Goal: Task Accomplishment & Management: Use online tool/utility

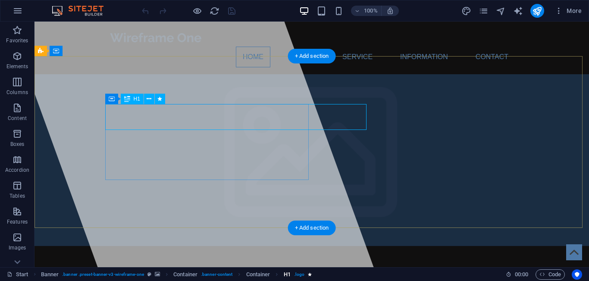
click at [301, 274] on span ". logo" at bounding box center [299, 274] width 10 height 10
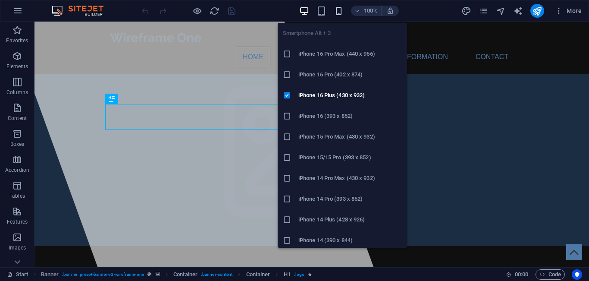
click at [338, 10] on icon "button" at bounding box center [339, 11] width 10 height 10
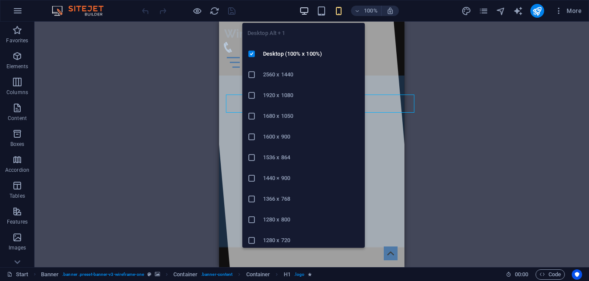
click at [304, 8] on icon "button" at bounding box center [304, 11] width 10 height 10
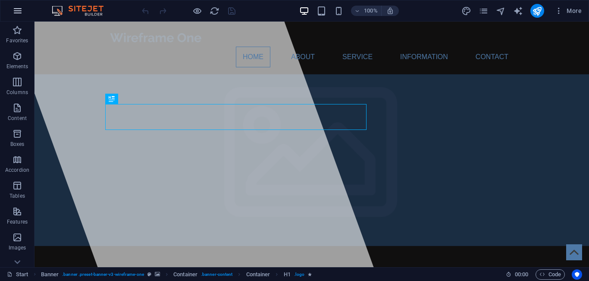
click at [15, 10] on icon "button" at bounding box center [18, 11] width 10 height 10
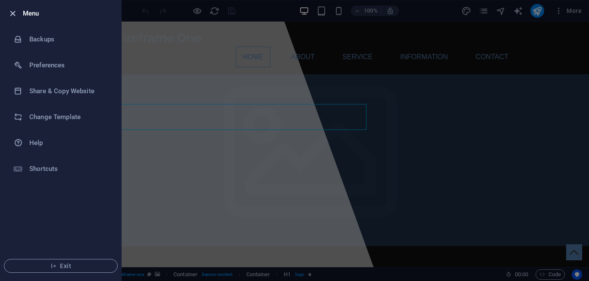
click at [9, 18] on icon "button" at bounding box center [13, 14] width 10 height 10
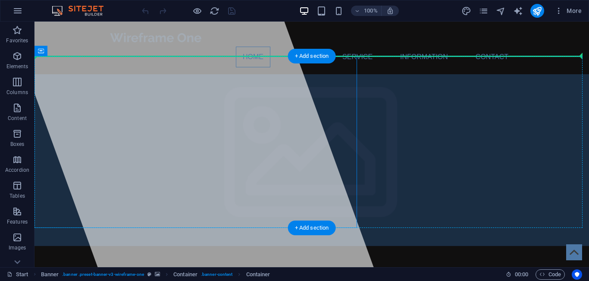
drag, startPoint x: 218, startPoint y: 117, endPoint x: 385, endPoint y: 122, distance: 167.3
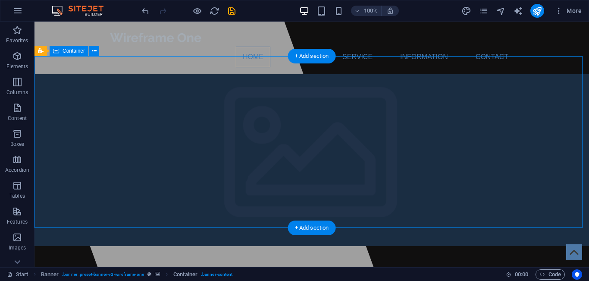
drag, startPoint x: 326, startPoint y: 78, endPoint x: 320, endPoint y: 189, distance: 111.3
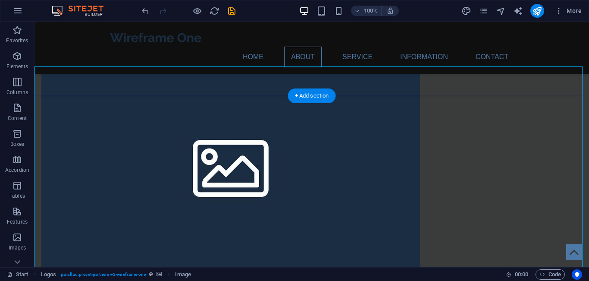
scroll to position [637, 0]
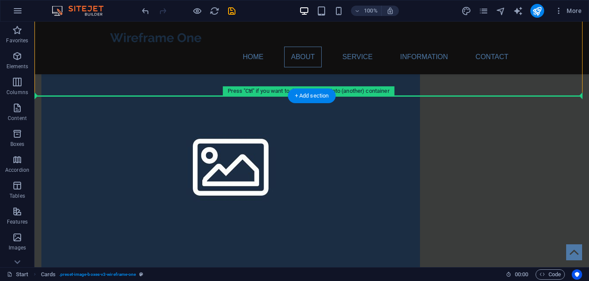
drag, startPoint x: 94, startPoint y: 92, endPoint x: 105, endPoint y: 121, distance: 31.4
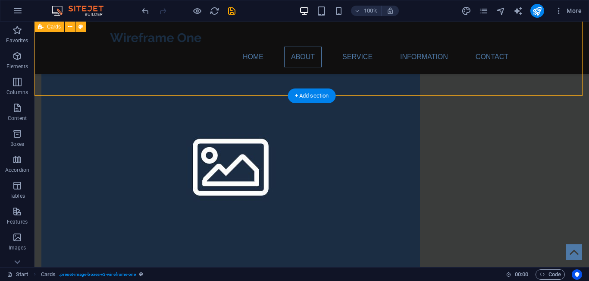
drag, startPoint x: 109, startPoint y: 80, endPoint x: 186, endPoint y: 93, distance: 78.6
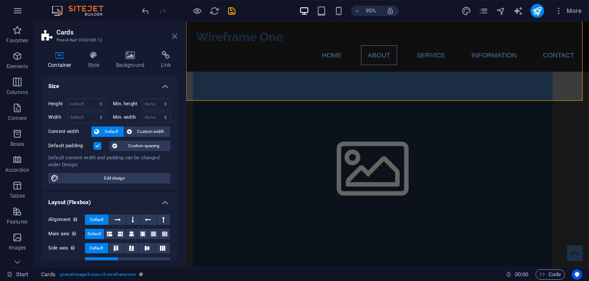
click at [175, 34] on icon at bounding box center [174, 36] width 5 height 7
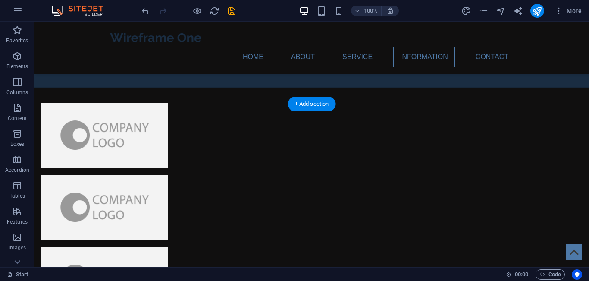
scroll to position [1679, 0]
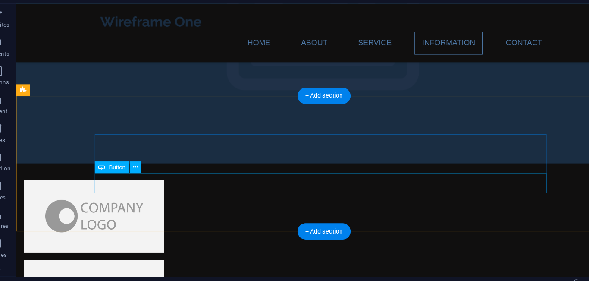
scroll to position [1554, 0]
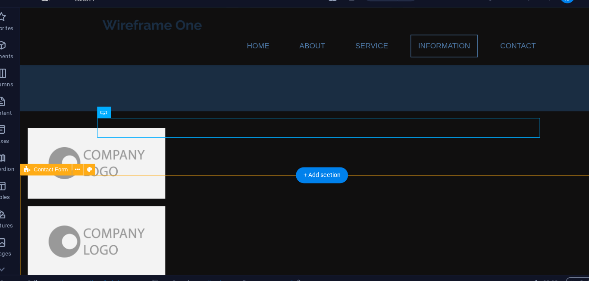
scroll to position [1607, 0]
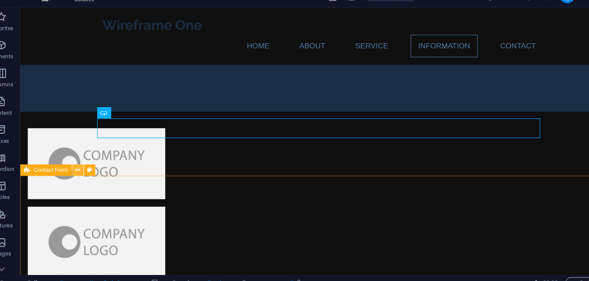
click at [88, 170] on icon at bounding box center [87, 170] width 5 height 9
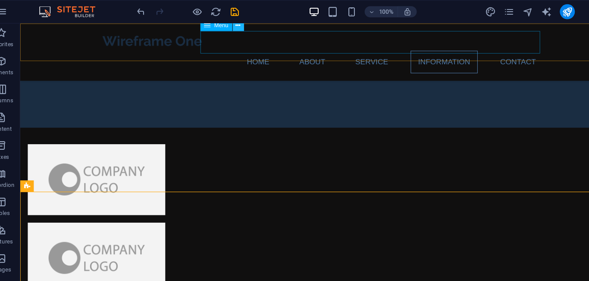
click at [236, 25] on icon at bounding box center [234, 23] width 5 height 9
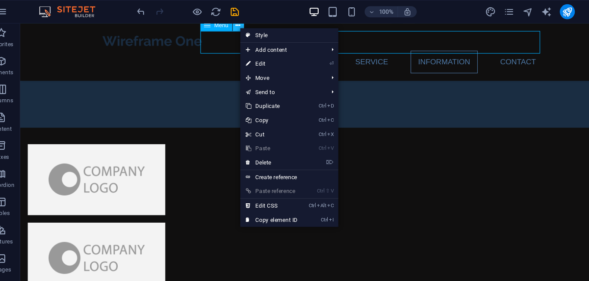
click at [236, 25] on icon at bounding box center [234, 23] width 5 height 9
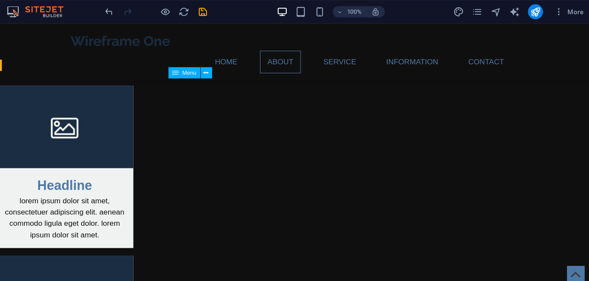
scroll to position [823, 0]
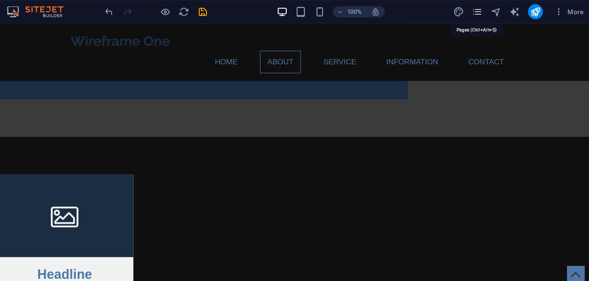
click at [484, 8] on icon "pages" at bounding box center [483, 11] width 10 height 10
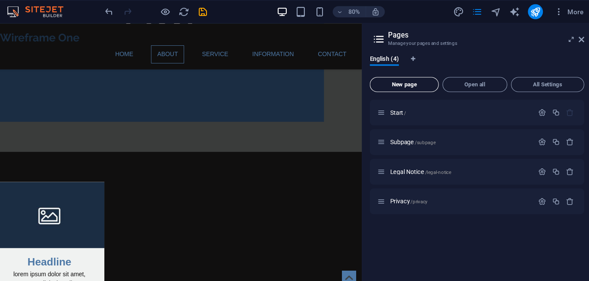
drag, startPoint x: 416, startPoint y: 82, endPoint x: 422, endPoint y: 78, distance: 7.3
click at [417, 80] on button "New page" at bounding box center [416, 78] width 63 height 14
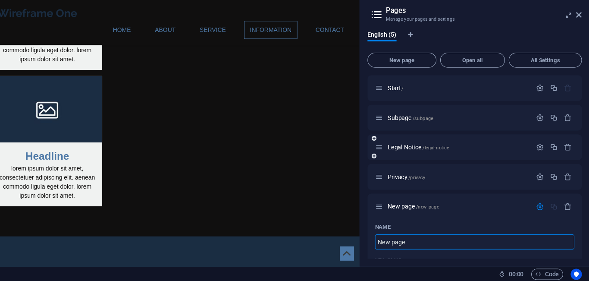
scroll to position [1280, 0]
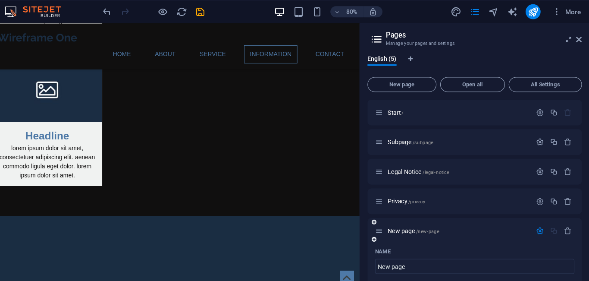
drag, startPoint x: 399, startPoint y: 216, endPoint x: 396, endPoint y: 200, distance: 16.3
click at [396, 200] on div "New page /new-page" at bounding box center [483, 212] width 197 height 24
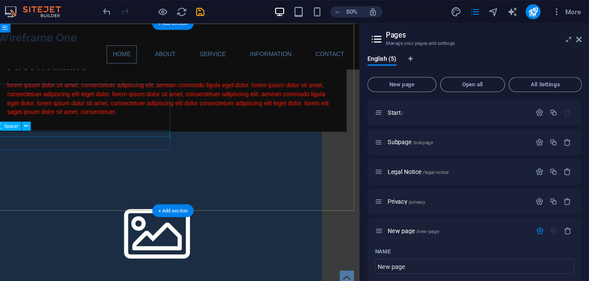
scroll to position [0, 0]
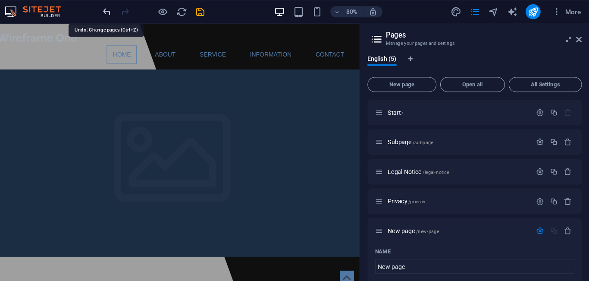
click at [145, 10] on icon "undo" at bounding box center [146, 11] width 10 height 10
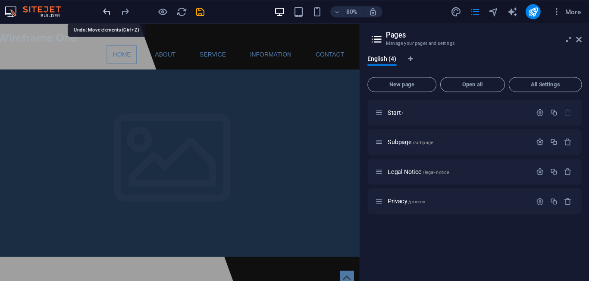
click at [145, 10] on icon "undo" at bounding box center [146, 11] width 10 height 10
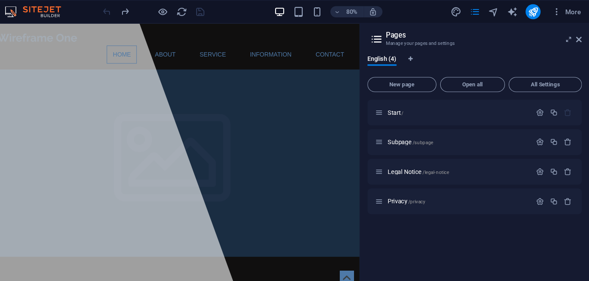
click at [92, 13] on img at bounding box center [82, 11] width 65 height 10
click at [58, 8] on img at bounding box center [82, 11] width 65 height 10
click at [487, 9] on icon "pages" at bounding box center [483, 11] width 10 height 10
click at [578, 36] on icon at bounding box center [579, 36] width 5 height 7
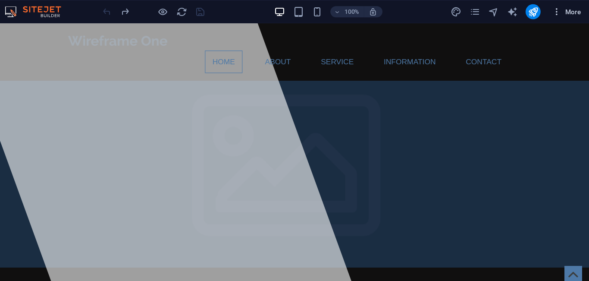
click at [565, 10] on span "More" at bounding box center [567, 10] width 27 height 9
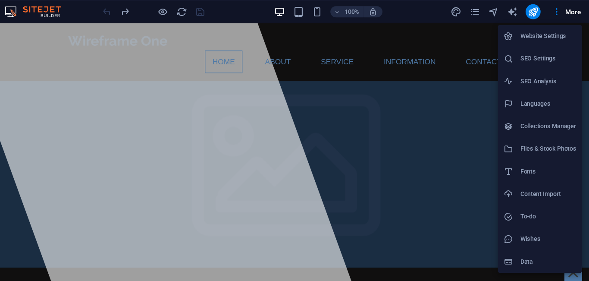
click at [564, 10] on div at bounding box center [294, 140] width 589 height 281
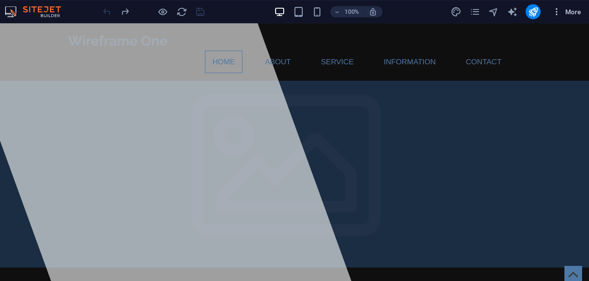
click at [556, 16] on button "More" at bounding box center [568, 11] width 34 height 14
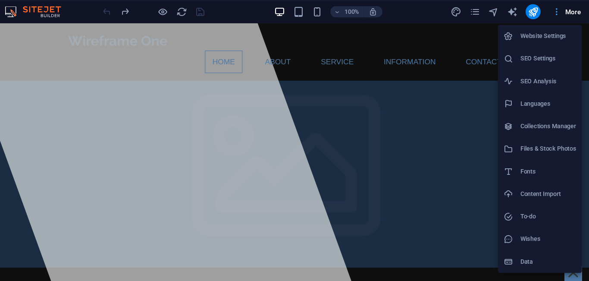
click at [556, 16] on div at bounding box center [294, 140] width 589 height 281
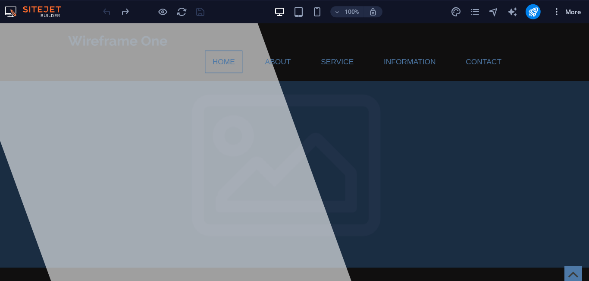
click at [559, 11] on icon "button" at bounding box center [558, 10] width 9 height 9
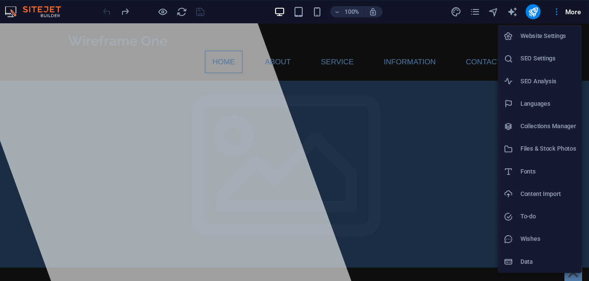
click at [483, 9] on div at bounding box center [294, 140] width 589 height 281
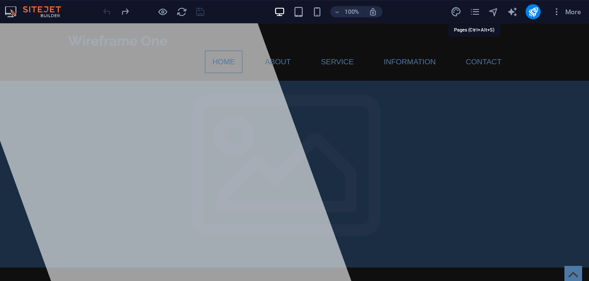
click at [483, 9] on icon "pages" at bounding box center [483, 11] width 10 height 10
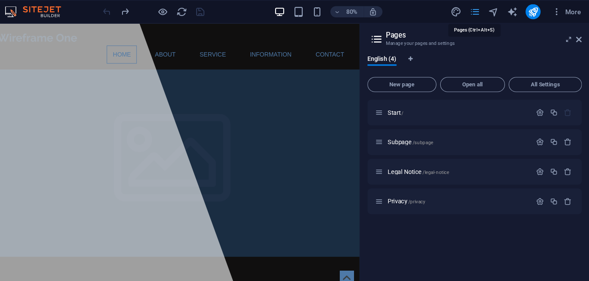
click at [483, 12] on icon "pages" at bounding box center [483, 11] width 10 height 10
drag, startPoint x: 483, startPoint y: 12, endPoint x: 444, endPoint y: 52, distance: 56.1
click at [444, 52] on div "Start Favorites Elements Columns Content Boxes Accordion Tables Features Images…" at bounding box center [294, 144] width 589 height 245
click at [476, 103] on p "Start /" at bounding box center [467, 103] width 129 height 6
click at [406, 103] on span "Start /" at bounding box center [410, 103] width 15 height 6
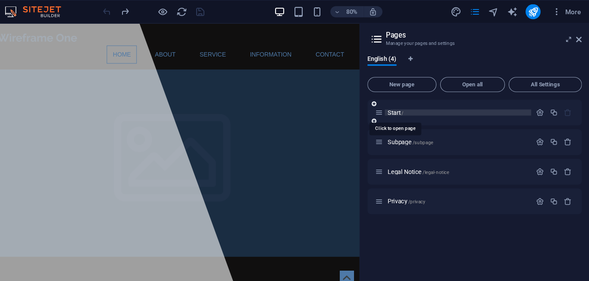
click at [406, 103] on span "Start /" at bounding box center [410, 103] width 15 height 6
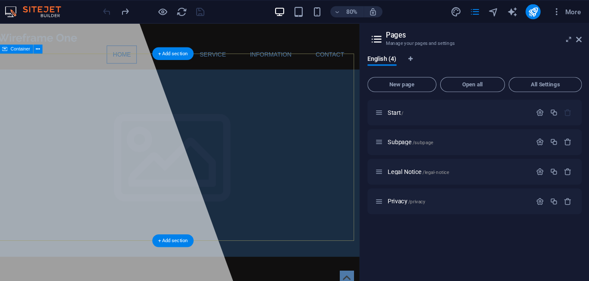
drag, startPoint x: 274, startPoint y: 115, endPoint x: 447, endPoint y: 99, distance: 173.2
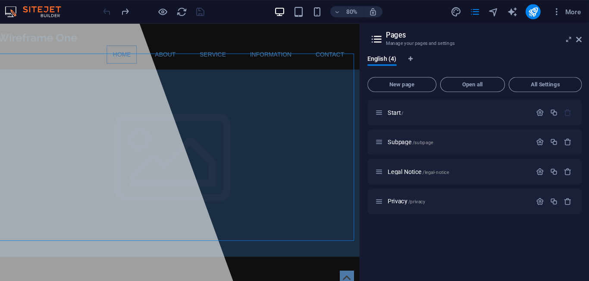
drag, startPoint x: 367, startPoint y: 124, endPoint x: 452, endPoint y: 117, distance: 85.2
click at [406, 97] on div "Start /" at bounding box center [483, 103] width 197 height 24
click at [405, 94] on div "Start /" at bounding box center [483, 103] width 197 height 24
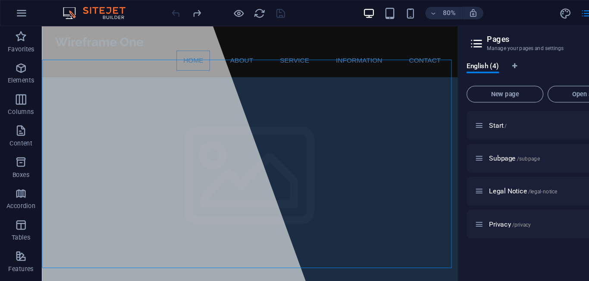
click at [91, 7] on img at bounding box center [82, 11] width 65 height 10
click at [57, 11] on img at bounding box center [82, 11] width 65 height 10
drag, startPoint x: 353, startPoint y: 42, endPoint x: 284, endPoint y: 75, distance: 76.0
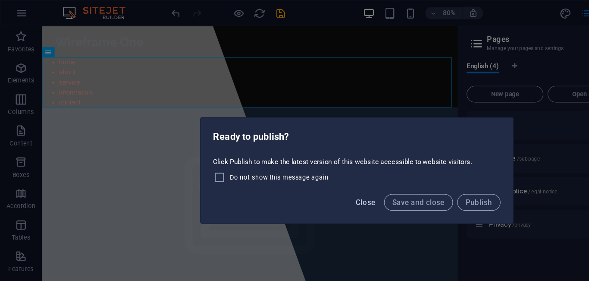
click at [306, 165] on span "Close" at bounding box center [302, 166] width 16 height 7
